Goal: Find specific page/section: Find specific page/section

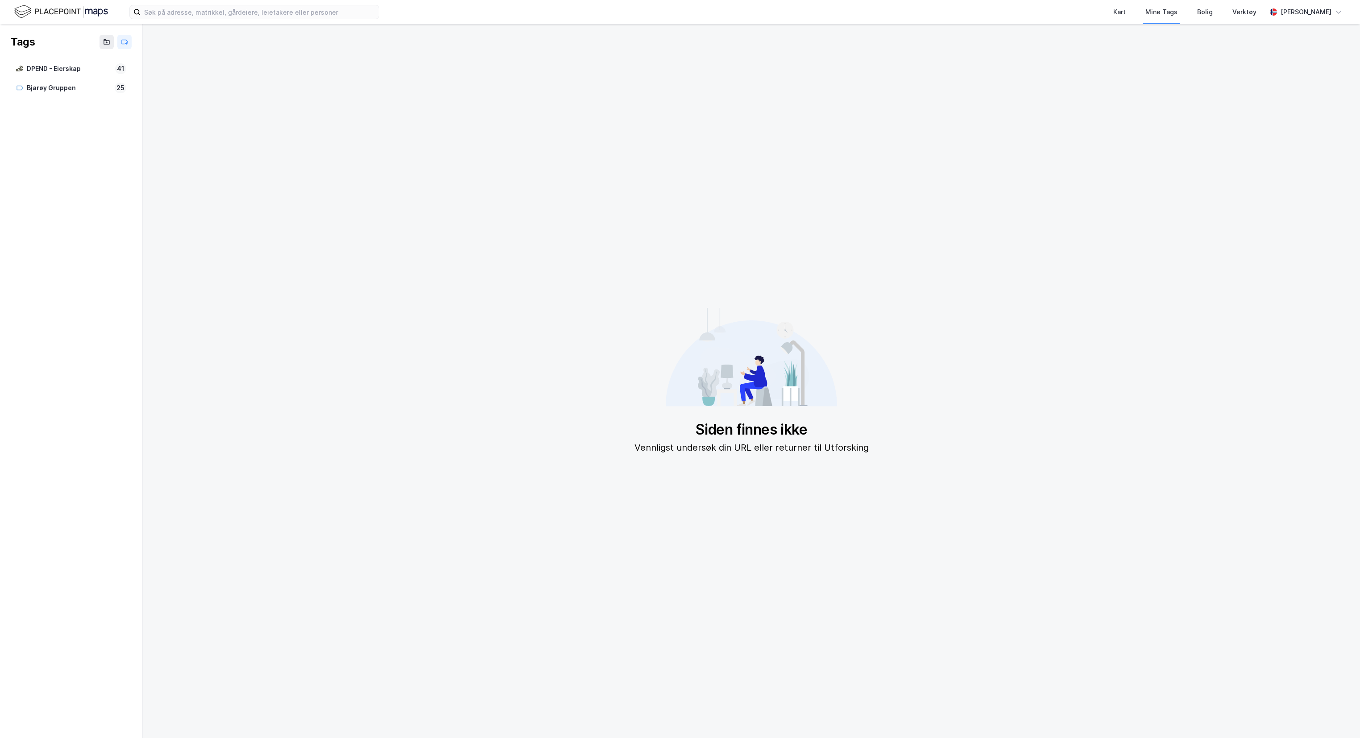
click at [66, 4] on img at bounding box center [61, 12] width 94 height 16
